Goal: Information Seeking & Learning: Check status

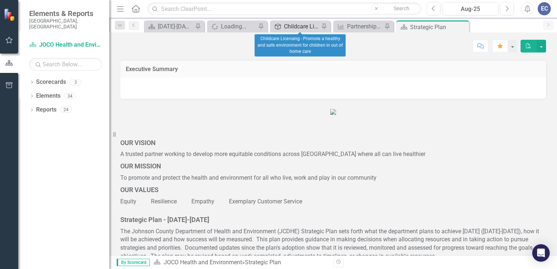
click at [285, 23] on div "Childcare Licensing - Promote a healthy and safe environment for children in ou…" at bounding box center [301, 26] width 35 height 9
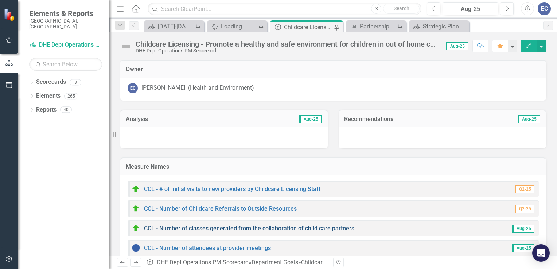
click at [171, 230] on link "CCL - Number of classes generated from the collaboration of child care partners" at bounding box center [249, 228] width 210 height 7
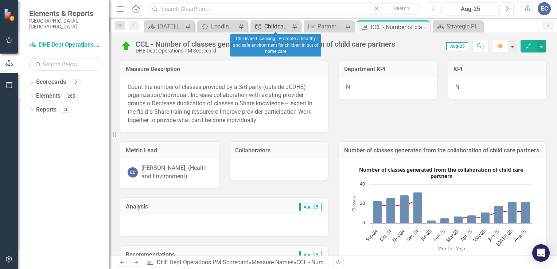
click at [280, 28] on div "Childcare Licensing - Promote a healthy and safe environment for children in ou…" at bounding box center [277, 26] width 26 height 9
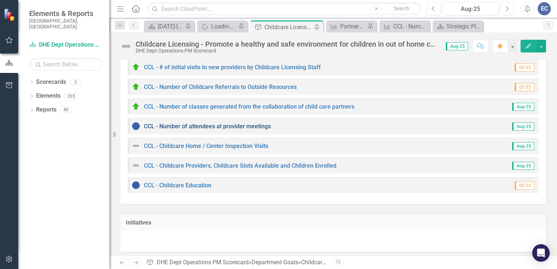
click at [207, 128] on link "CCL - Number of attendees at provider meetings" at bounding box center [207, 126] width 127 height 7
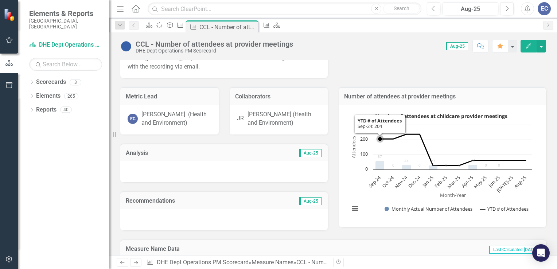
scroll to position [79, 0]
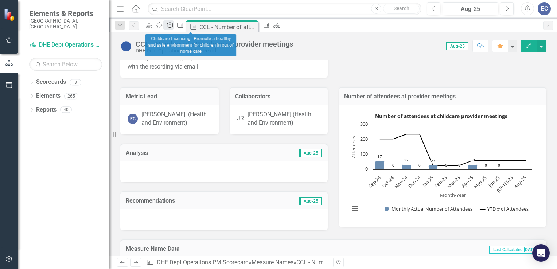
click at [174, 28] on icon "Department Goal" at bounding box center [169, 25] width 7 height 6
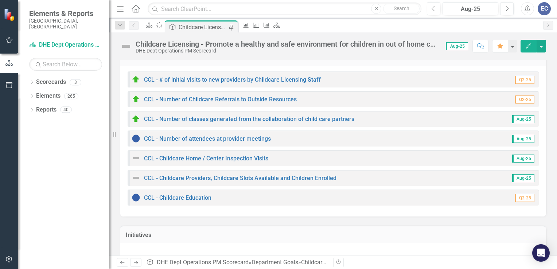
scroll to position [124, 0]
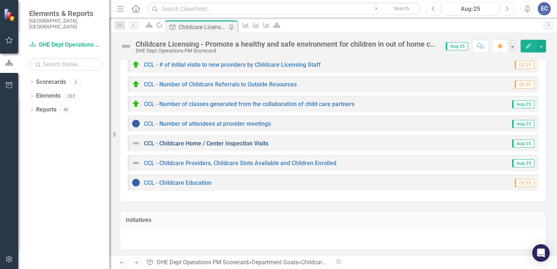
click at [199, 143] on link "CCL - Childcare Home / Center Inspection Visits" at bounding box center [206, 143] width 124 height 7
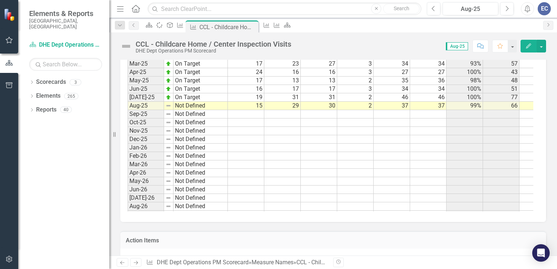
scroll to position [964, 0]
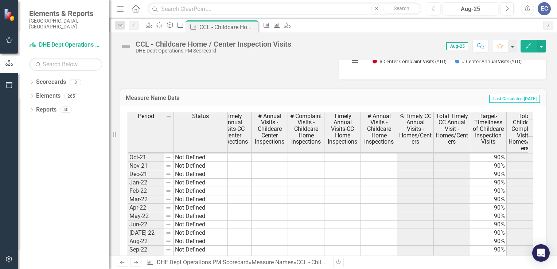
click at [538, 183] on div "Period Status # Complaint Visits - Childcare Center Inspections Timely Annual V…" at bounding box center [333, 238] width 426 height 264
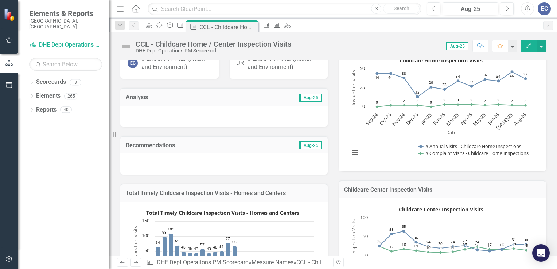
scroll to position [108, 0]
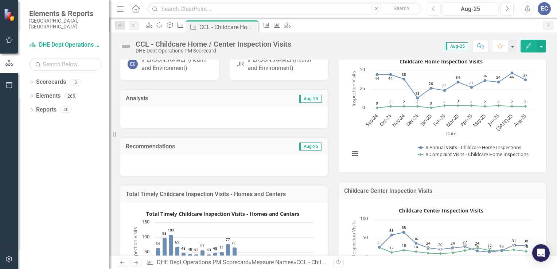
click at [137, 120] on div at bounding box center [223, 117] width 207 height 21
click at [148, 128] on div at bounding box center [223, 117] width 207 height 21
click at [146, 126] on div at bounding box center [223, 117] width 207 height 21
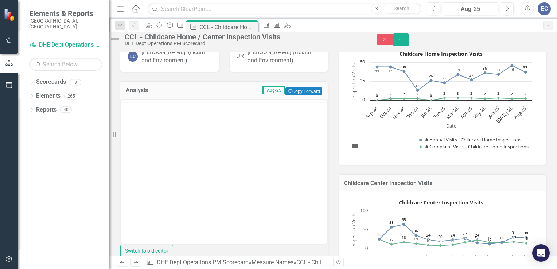
scroll to position [0, 0]
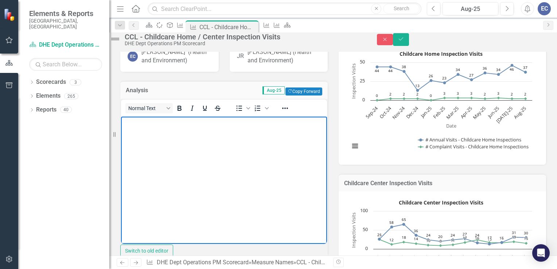
click at [138, 138] on body "Rich Text Area. Press ALT-0 for help." at bounding box center [224, 171] width 206 height 109
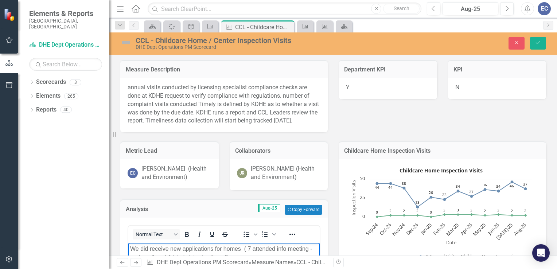
scroll to position [937, 0]
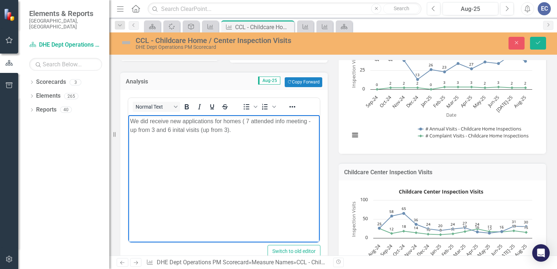
click at [243, 131] on p "We did receive new applications for homes ( 7 attended info meeting - up from 3…" at bounding box center [224, 126] width 188 height 18
click at [238, 129] on p "We did receive new applications for homes ( 7 attended info meeting - up from 3…" at bounding box center [224, 126] width 188 height 18
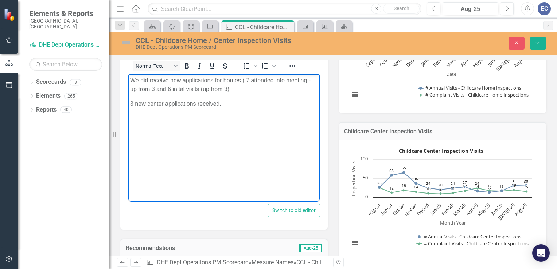
scroll to position [167, 0]
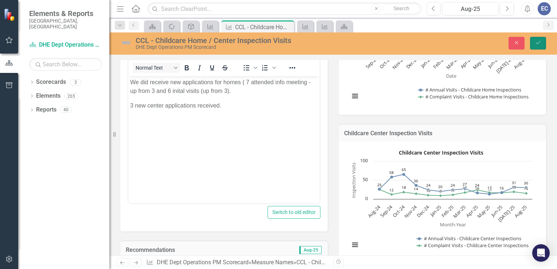
click at [539, 42] on icon "Save" at bounding box center [538, 42] width 7 height 5
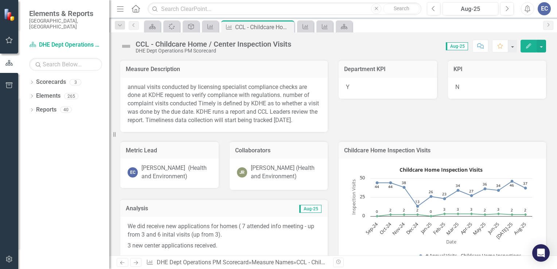
click at [129, 49] on img at bounding box center [126, 46] width 12 height 12
click at [128, 47] on img at bounding box center [126, 46] width 12 height 12
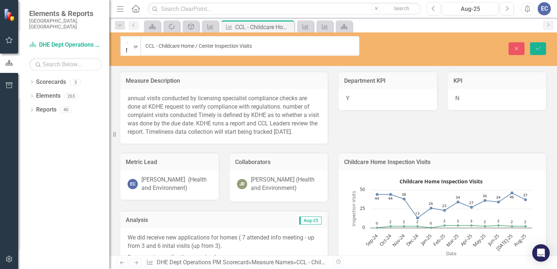
click at [128, 47] on div "Not Defined" at bounding box center [126, 47] width 9 height 18
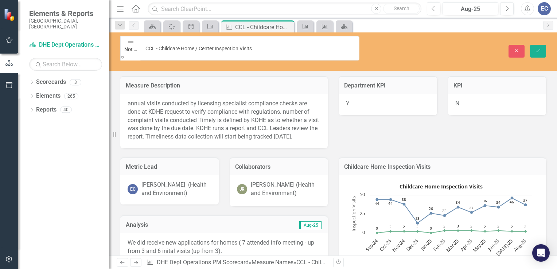
click at [128, 47] on div "Not Defined" at bounding box center [131, 45] width 20 height 16
click at [124, 55] on icon "Expand" at bounding box center [122, 57] width 3 height 5
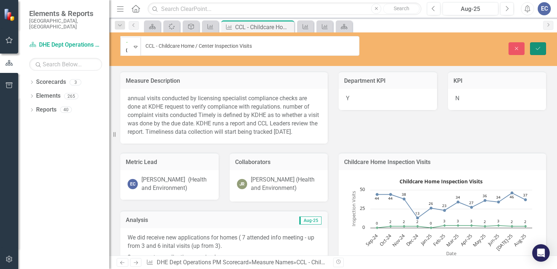
click at [540, 46] on icon "Save" at bounding box center [538, 48] width 7 height 5
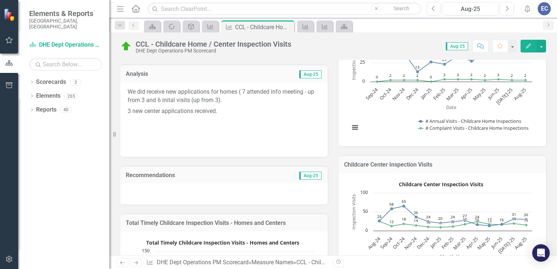
scroll to position [123, 0]
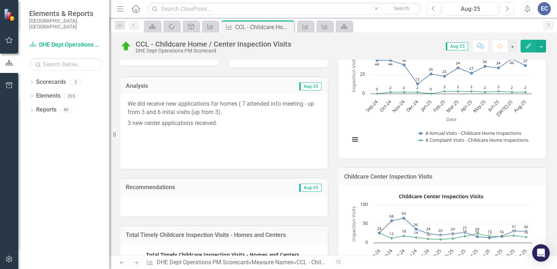
click at [233, 118] on p "We did receive new applications for homes ( 7 attended info meeting - up from 3…" at bounding box center [224, 109] width 193 height 18
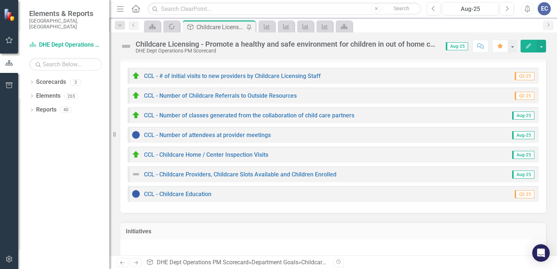
scroll to position [115, 0]
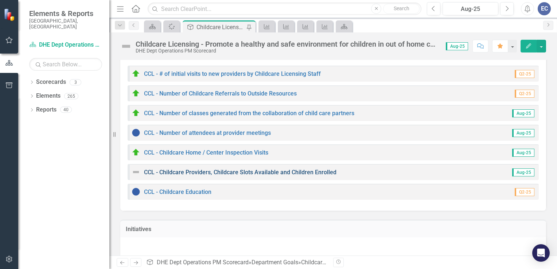
click at [214, 171] on link "CCL - Childcare Providers, Childcare Slots Available and Children Enrolled" at bounding box center [240, 172] width 193 height 7
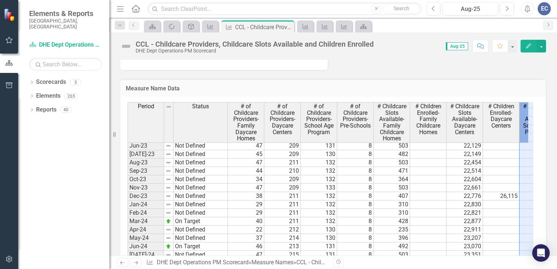
scroll to position [848, 28]
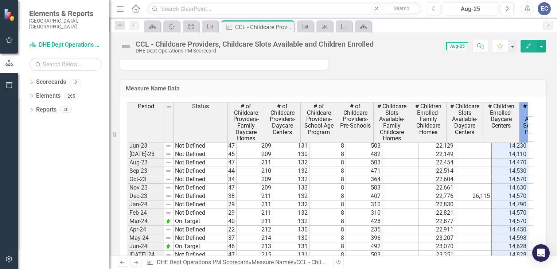
click at [526, 130] on span "# Childcare Slots Available-School Age Programs" at bounding box center [537, 119] width 33 height 32
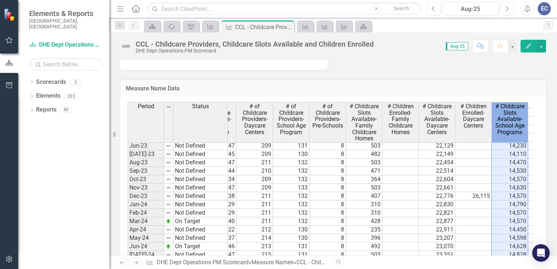
click at [535, 130] on div "Period Status # of Childcare Providers- Family Daycare Homes # of Childcare Pro…" at bounding box center [333, 229] width 426 height 264
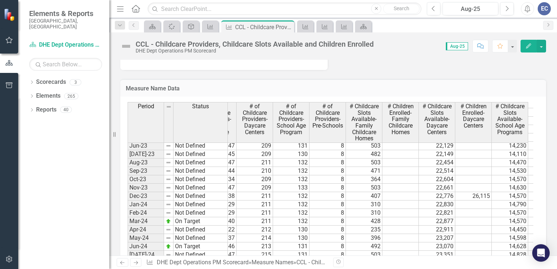
click at [541, 129] on div "Measure Name Data Last Calculated Period Status # of Childcare Providers- Famil…" at bounding box center [333, 215] width 437 height 291
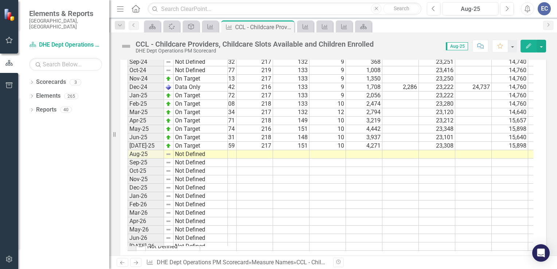
scroll to position [0, 0]
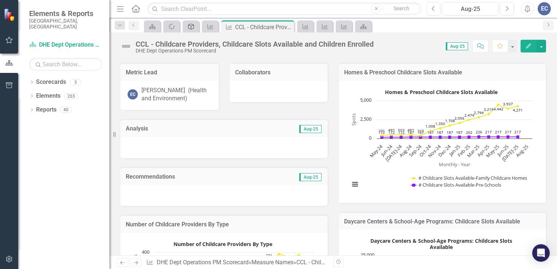
click at [191, 27] on icon at bounding box center [191, 27] width 6 height 6
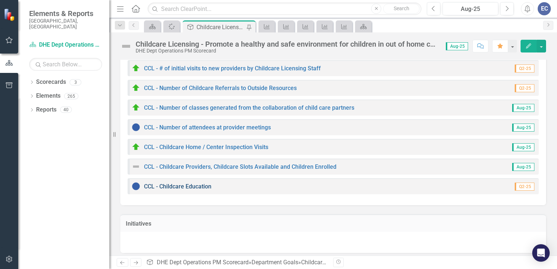
click at [185, 186] on link "CCL - Childcare Education" at bounding box center [177, 186] width 67 height 7
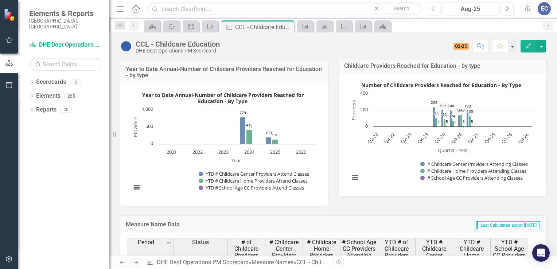
click at [142, 163] on rect "Interactive chart" at bounding box center [223, 143] width 190 height 109
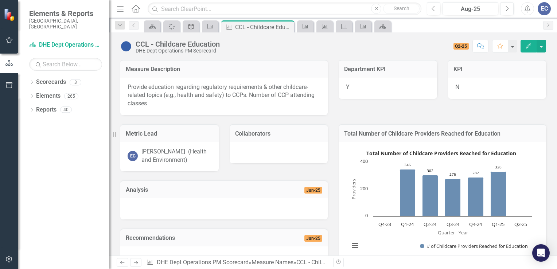
click at [188, 27] on icon "Department Goal" at bounding box center [190, 27] width 7 height 6
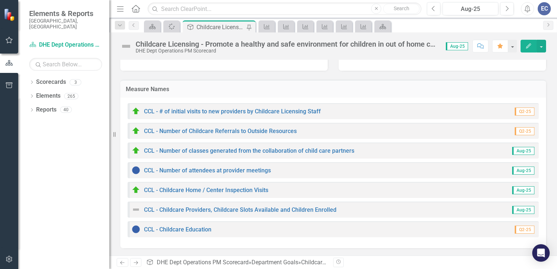
click at [184, 206] on div "CCL - Childcare Providers, Childcare Slots Available and Children Enrolled" at bounding box center [234, 209] width 205 height 9
click at [182, 209] on link "CCL - Childcare Providers, Childcare Slots Available and Children Enrolled" at bounding box center [240, 209] width 193 height 7
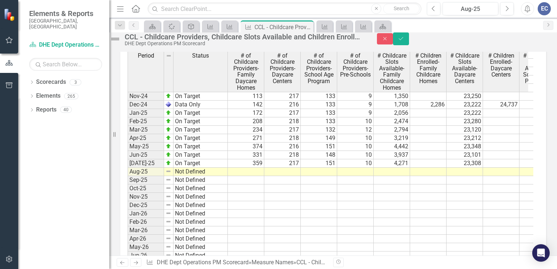
scroll to position [955, 0]
